Goal: Task Accomplishment & Management: Complete application form

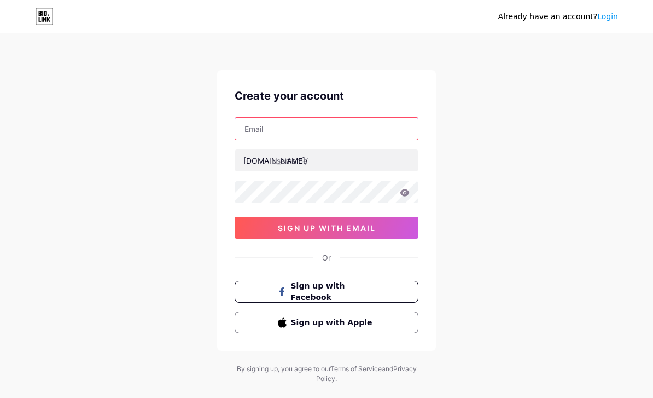
click at [289, 130] on input "text" at bounding box center [326, 129] width 183 height 22
type input "[EMAIL_ADDRESS][DOMAIN_NAME]"
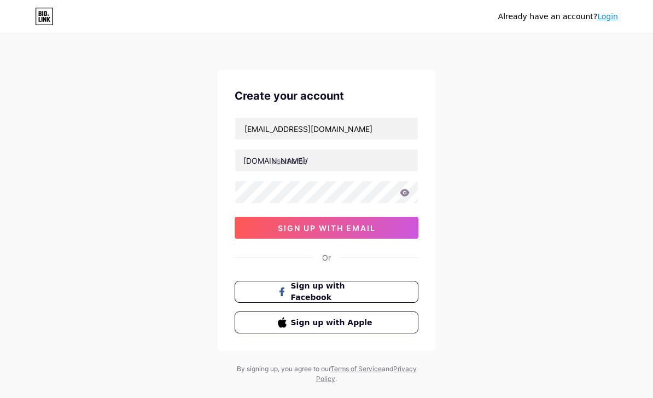
click at [249, 161] on div "[DOMAIN_NAME]/" at bounding box center [275, 160] width 65 height 11
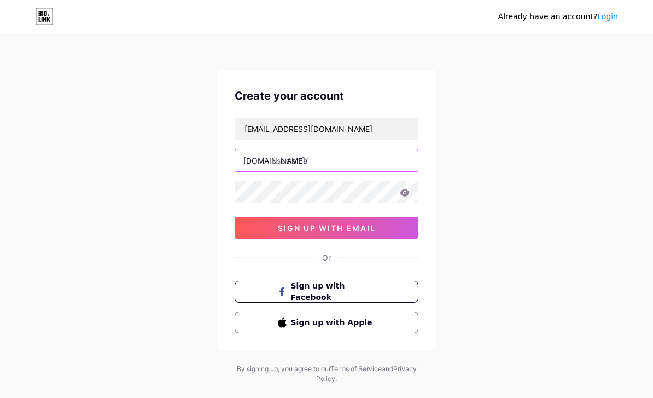
click at [310, 156] on input "text" at bounding box center [326, 160] width 183 height 22
type input "abtherapy"
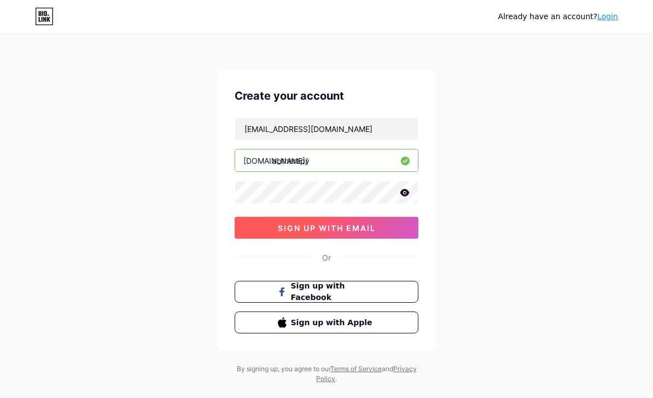
click at [243, 224] on button "sign up with email" at bounding box center [327, 228] width 184 height 22
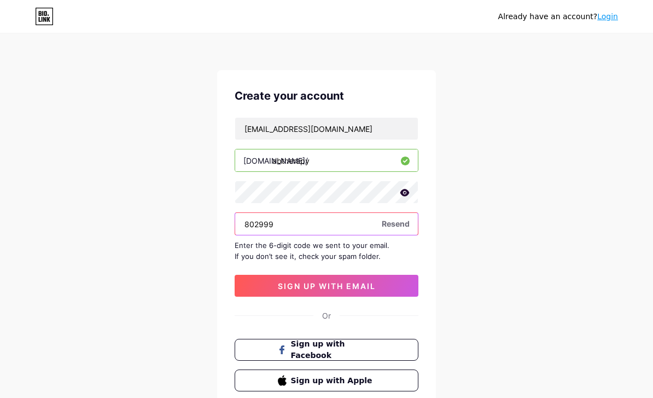
type input "802999"
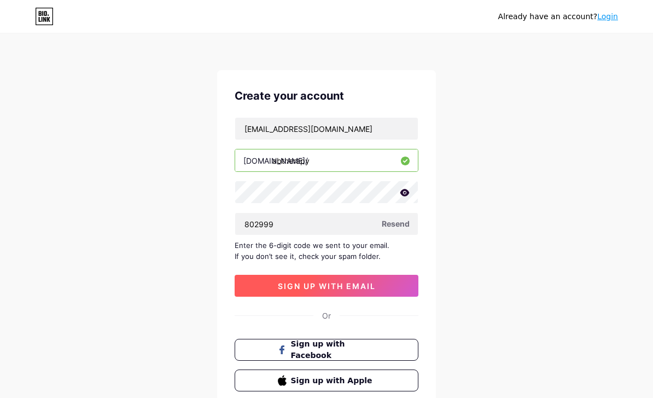
click at [383, 284] on button "sign up with email" at bounding box center [327, 286] width 184 height 22
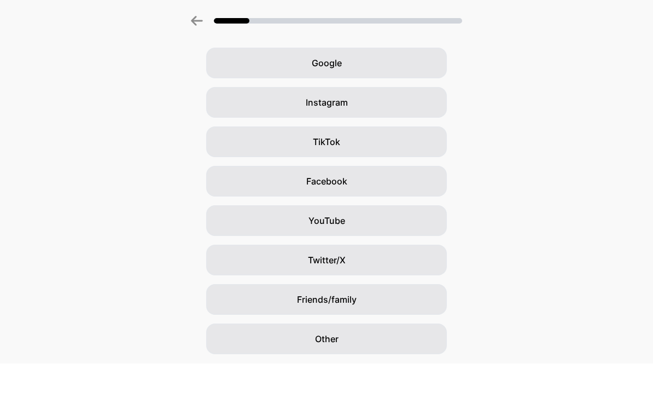
scroll to position [38, 0]
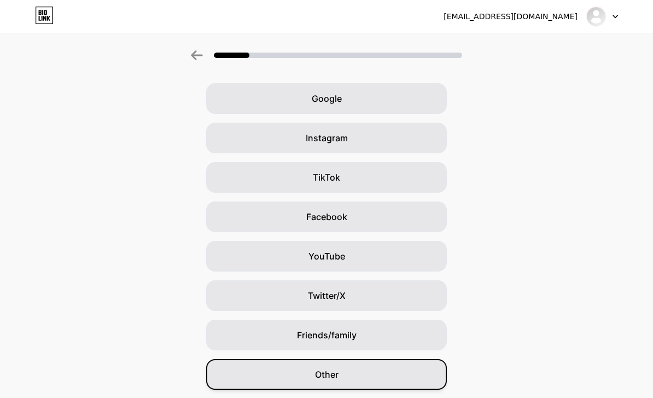
click at [418, 384] on div "Other" at bounding box center [326, 374] width 241 height 31
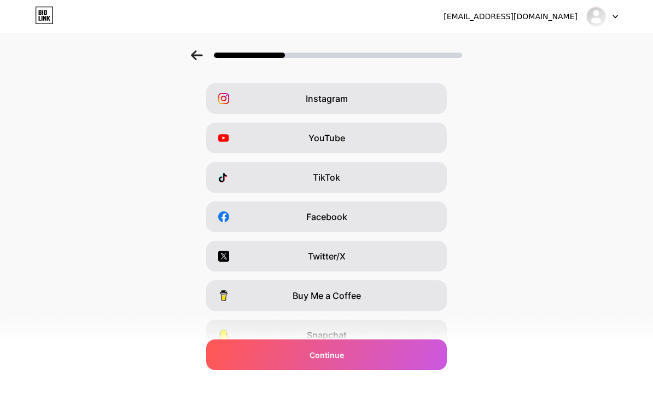
scroll to position [0, 0]
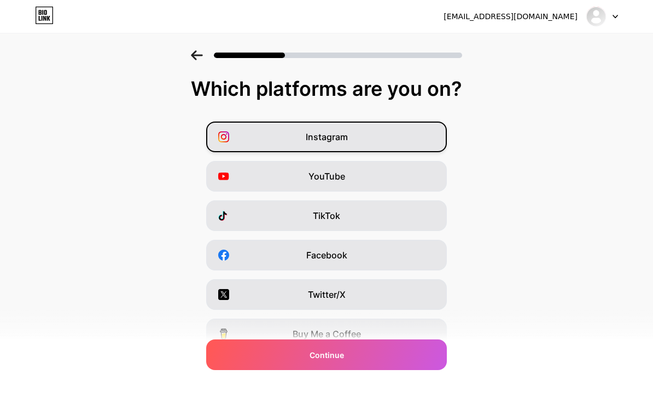
click at [377, 145] on div "Instagram" at bounding box center [326, 136] width 241 height 31
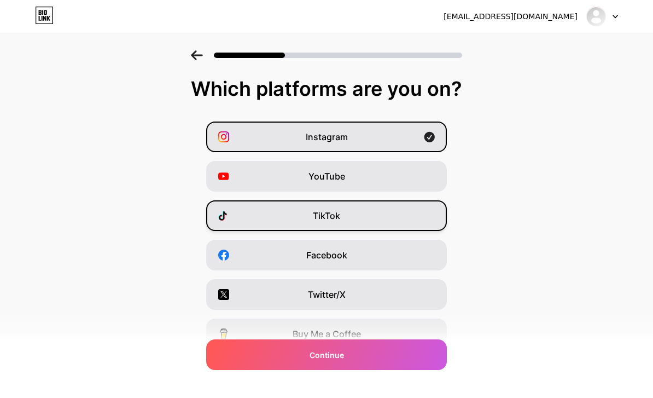
click at [358, 208] on div "TikTok" at bounding box center [326, 215] width 241 height 31
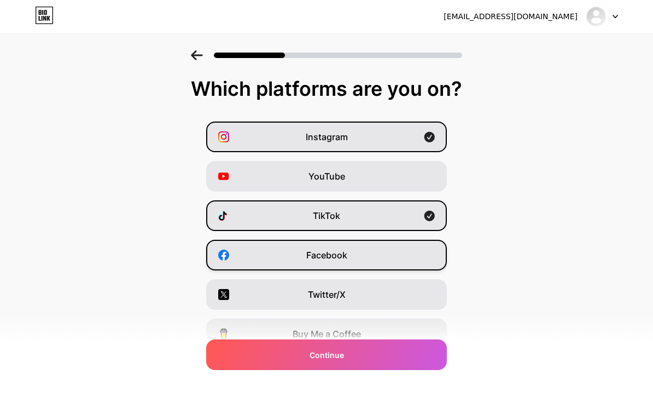
click at [358, 254] on div "Facebook" at bounding box center [326, 255] width 241 height 31
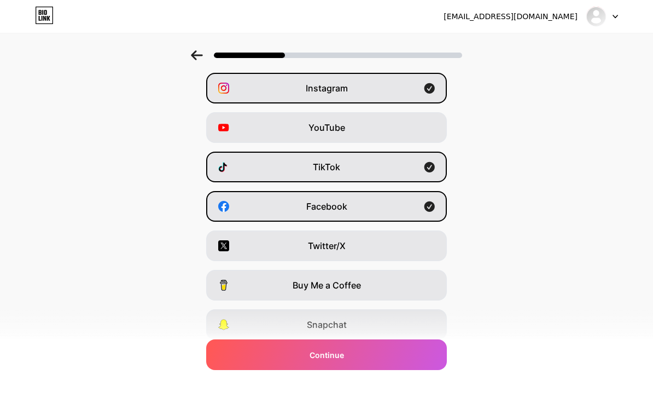
scroll to position [93, 0]
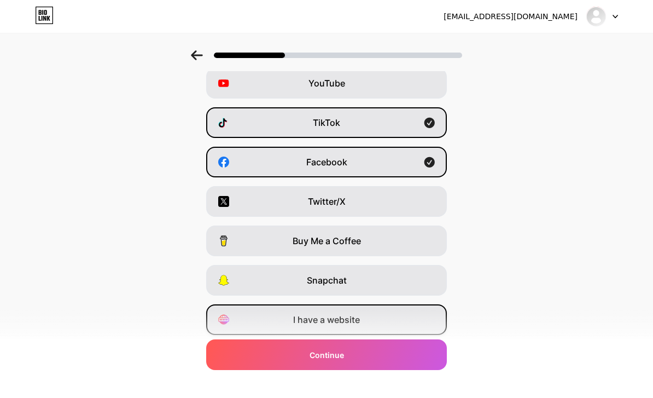
click at [356, 331] on div "I have a website" at bounding box center [326, 319] width 241 height 31
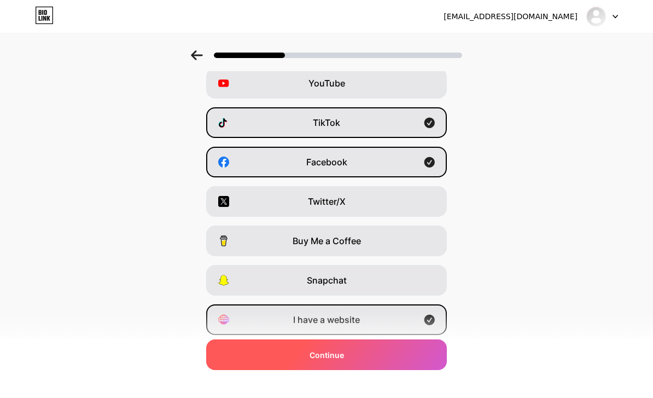
click at [354, 370] on div "Continue" at bounding box center [326, 354] width 241 height 31
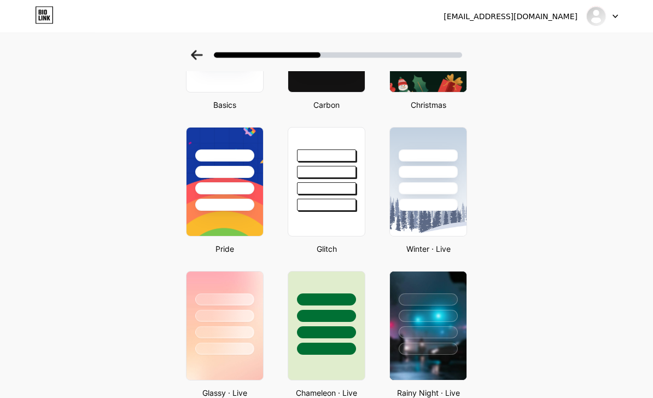
scroll to position [0, 0]
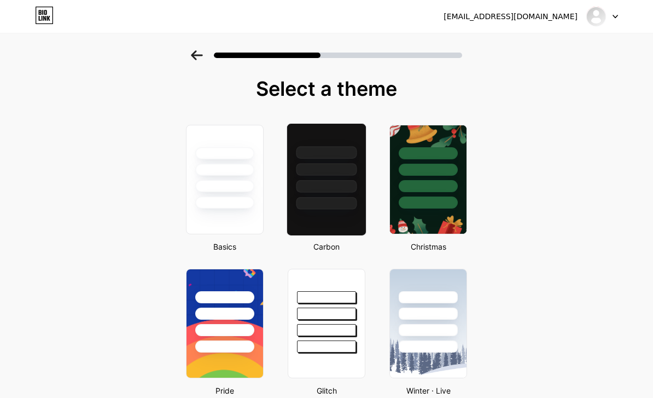
click at [321, 225] on div at bounding box center [327, 179] width 80 height 113
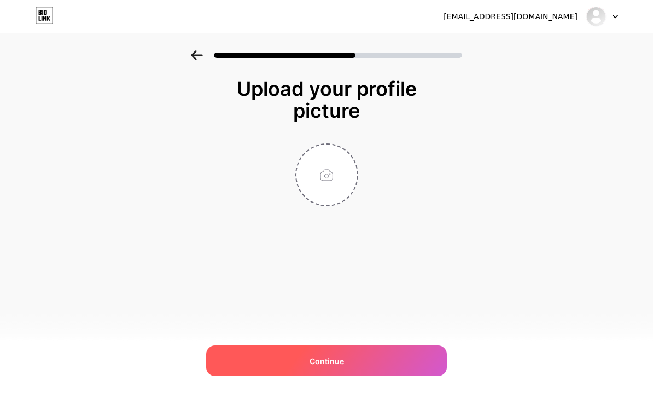
click at [370, 359] on div "Continue" at bounding box center [326, 360] width 241 height 31
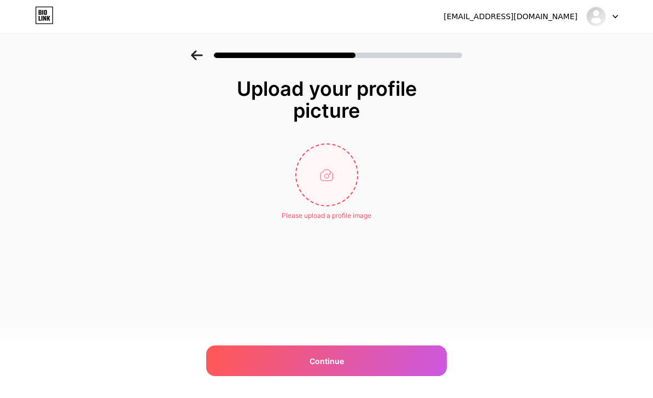
click at [340, 172] on input "file" at bounding box center [326, 174] width 61 height 61
type input "C:\fakepath\IMG_3498.jpeg"
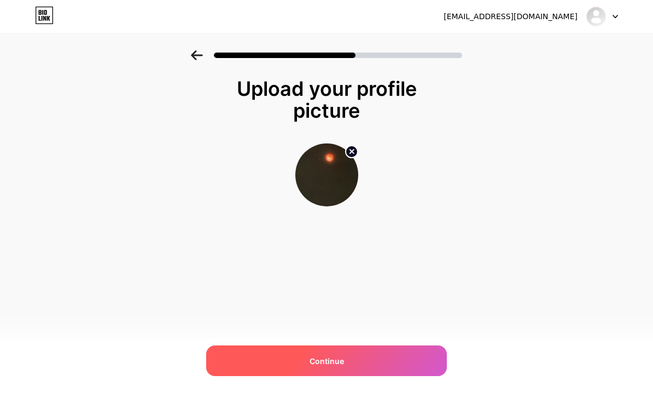
click at [386, 351] on div "Continue" at bounding box center [326, 360] width 241 height 31
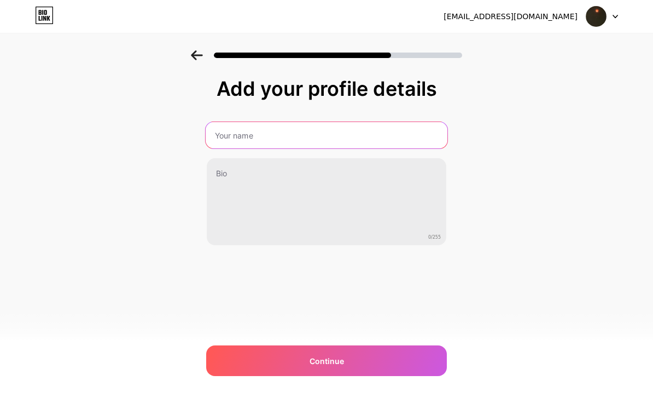
click at [319, 137] on input "text" at bounding box center [327, 135] width 242 height 26
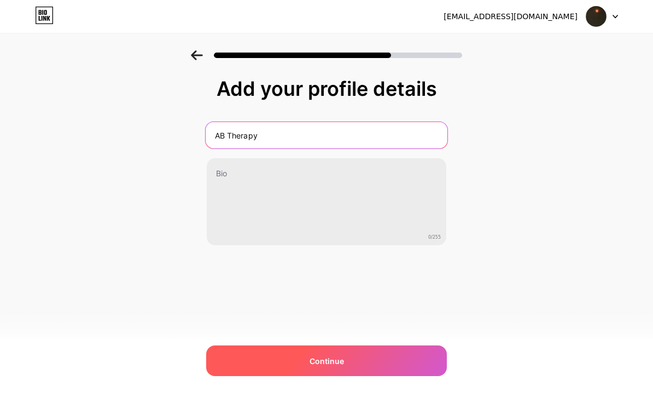
type input "AB Therapy"
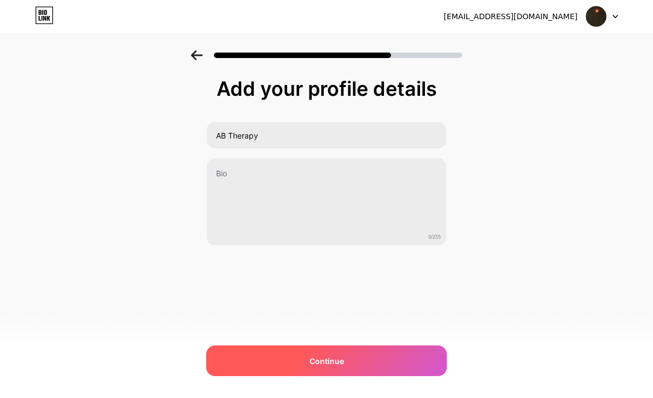
click at [425, 355] on div "Continue" at bounding box center [326, 360] width 241 height 31
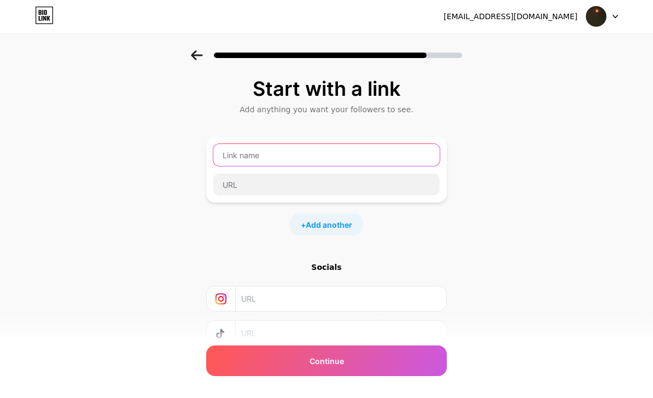
click at [302, 156] on input "text" at bounding box center [326, 155] width 226 height 22
type input "AB Therapy"
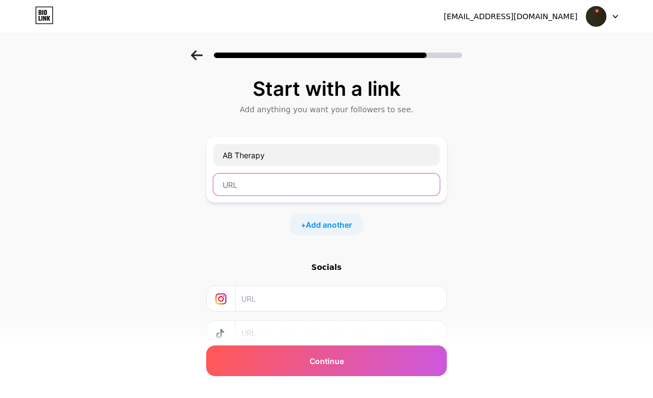
click at [298, 189] on input "text" at bounding box center [326, 184] width 226 height 22
paste input "[URL][DOMAIN_NAME]"
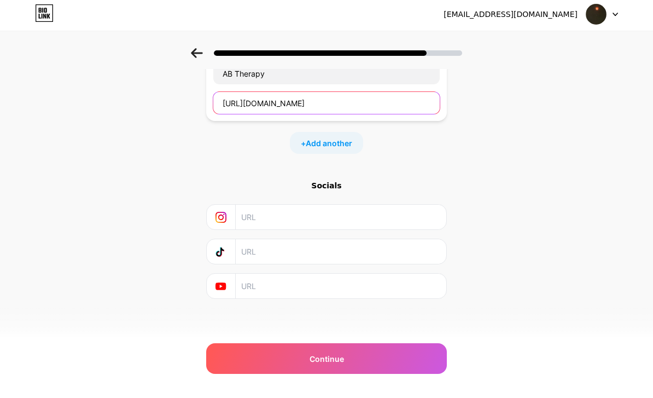
scroll to position [81, 0]
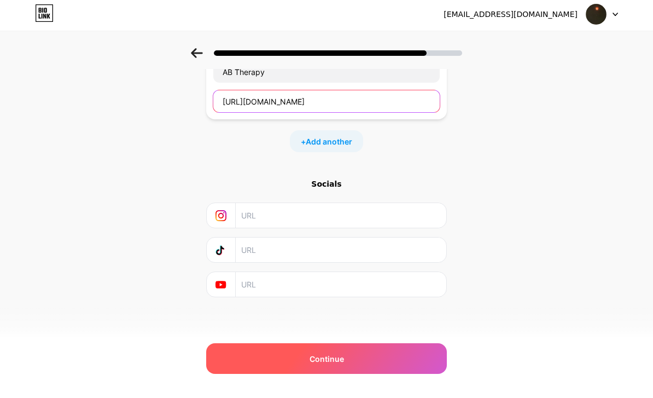
type input "[URL][DOMAIN_NAME]"
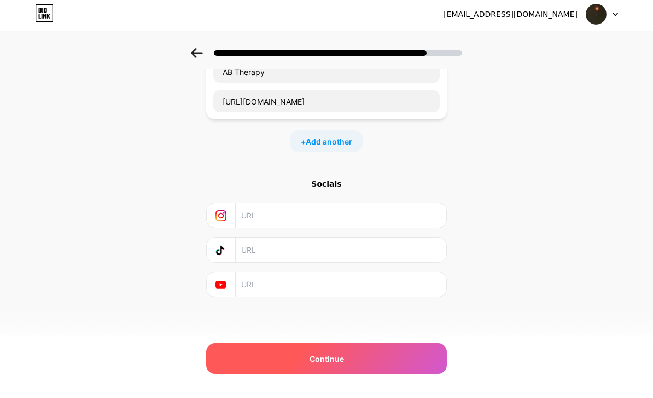
click at [312, 359] on span "Continue" at bounding box center [327, 360] width 34 height 11
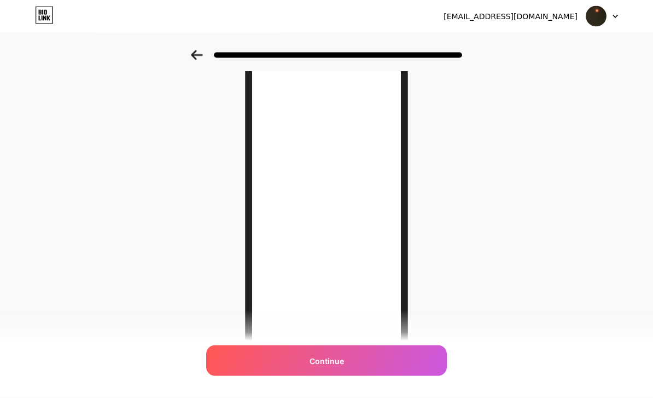
scroll to position [116, 0]
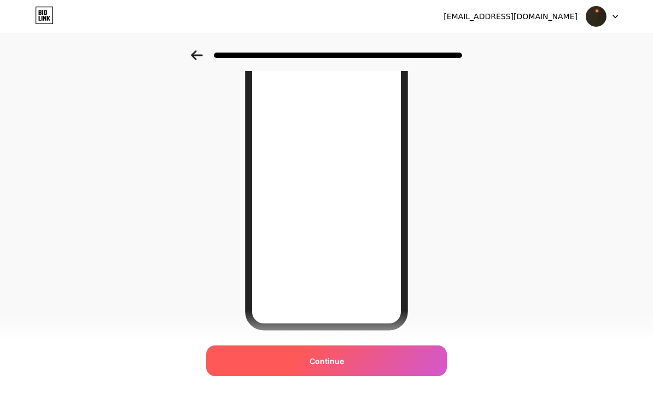
click at [403, 376] on div "Continue" at bounding box center [326, 360] width 241 height 31
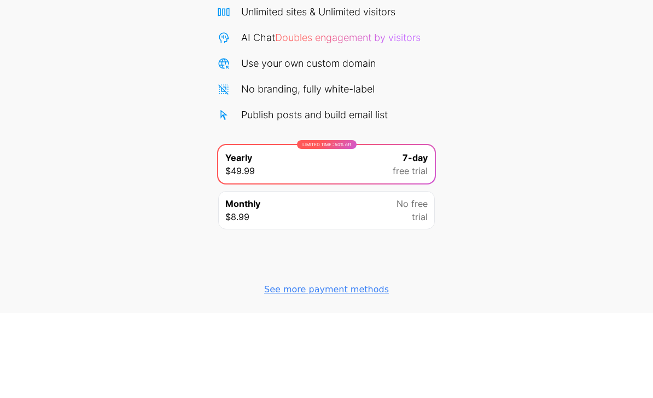
scroll to position [34, 0]
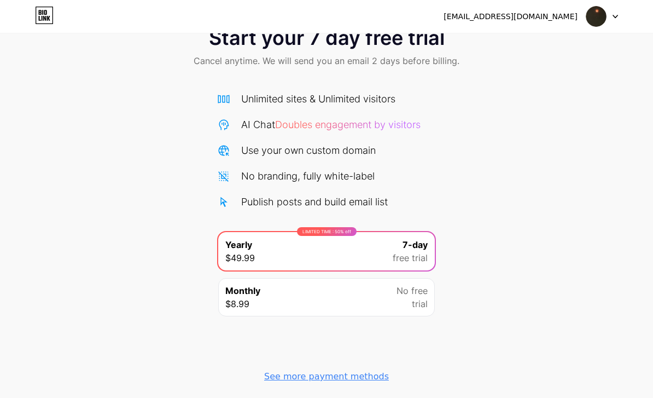
click at [365, 377] on div "See more payment methods" at bounding box center [326, 376] width 125 height 13
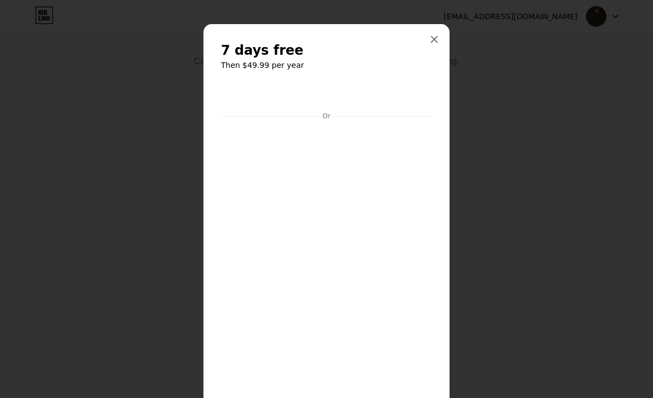
scroll to position [0, 0]
click at [435, 40] on icon at bounding box center [434, 40] width 6 height 6
